Goal: Task Accomplishment & Management: Use online tool/utility

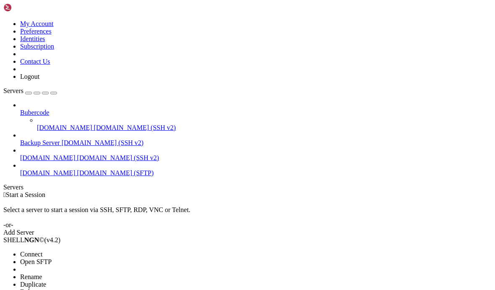
click at [33, 259] on li "Open SFTP" at bounding box center [58, 263] width 76 height 8
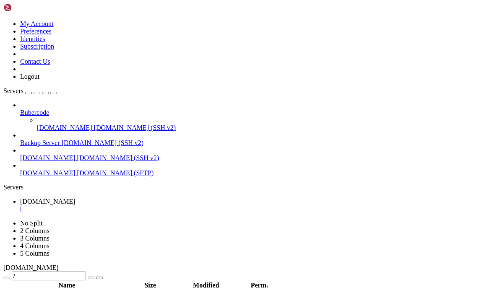
click at [54, 93] on icon "button" at bounding box center [54, 93] width 0 height 0
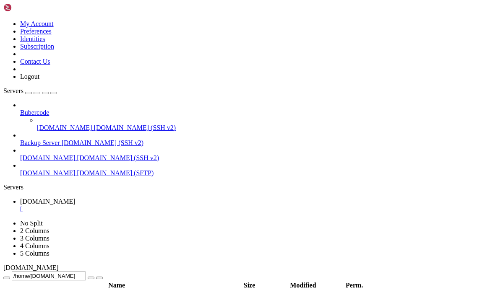
type input "/home/[DOMAIN_NAME][URL]"
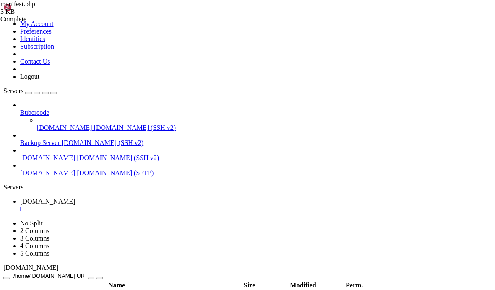
type textarea "$pic = '/img/sport-img.jpeg';"
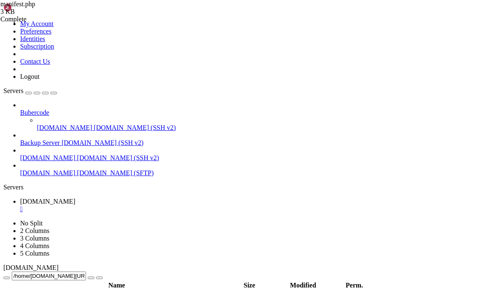
type input "/home/[DOMAIN_NAME][URL]"
